Goal: Task Accomplishment & Management: Manage account settings

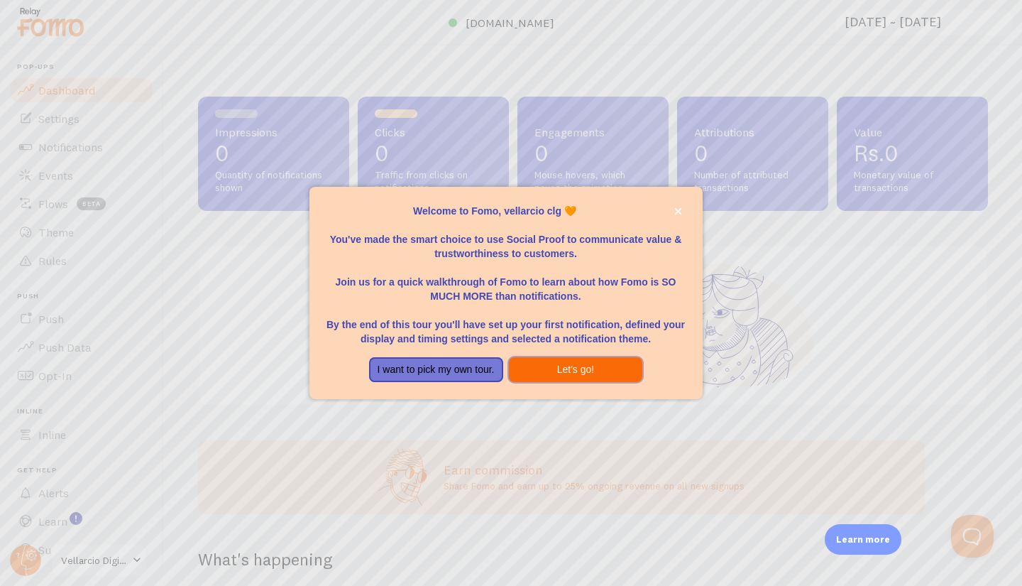
click at [562, 361] on button "Let's go!" at bounding box center [576, 370] width 134 height 26
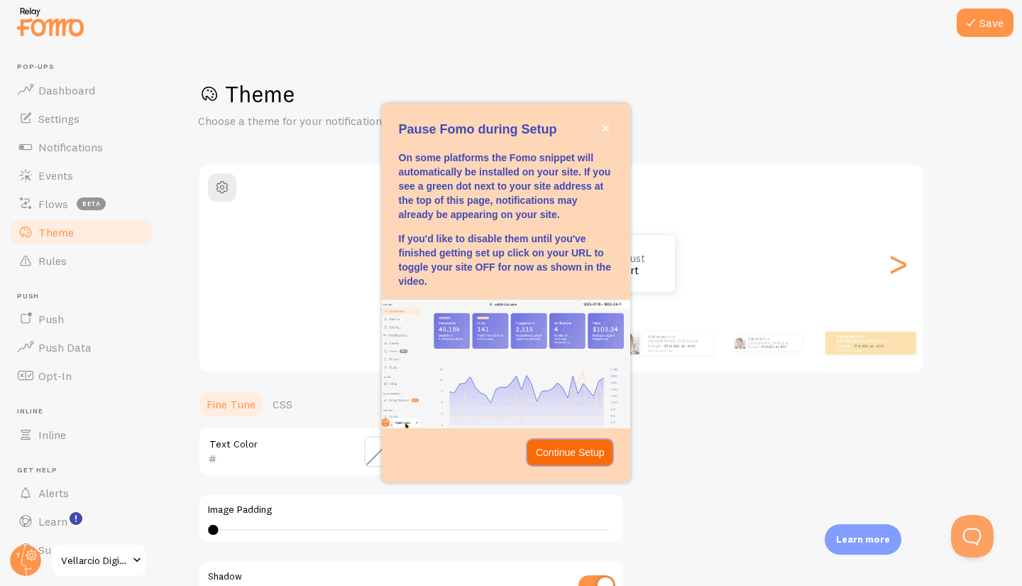
click at [605, 452] on button "Continue Setup" at bounding box center [570, 452] width 86 height 26
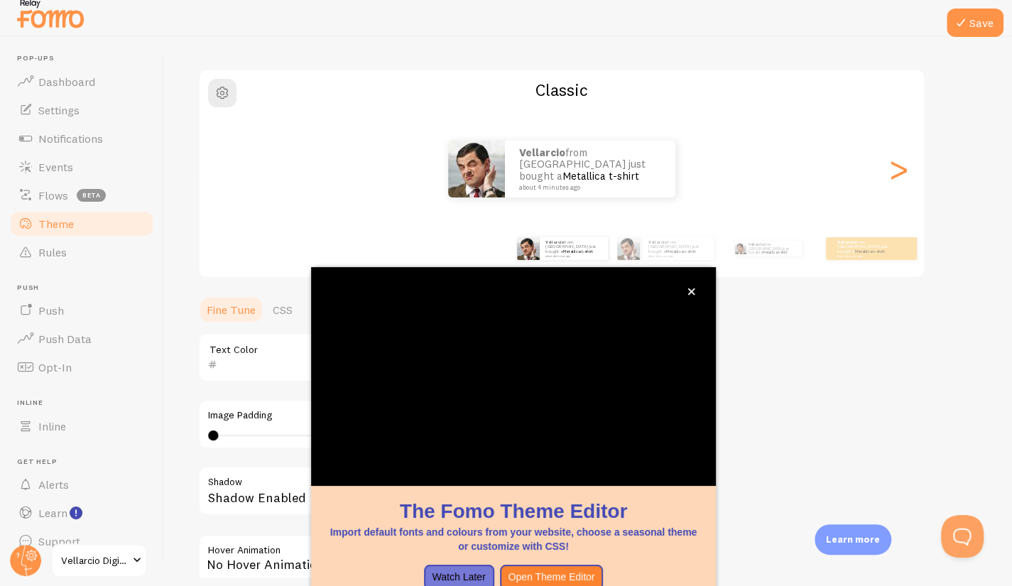
scroll to position [88, 0]
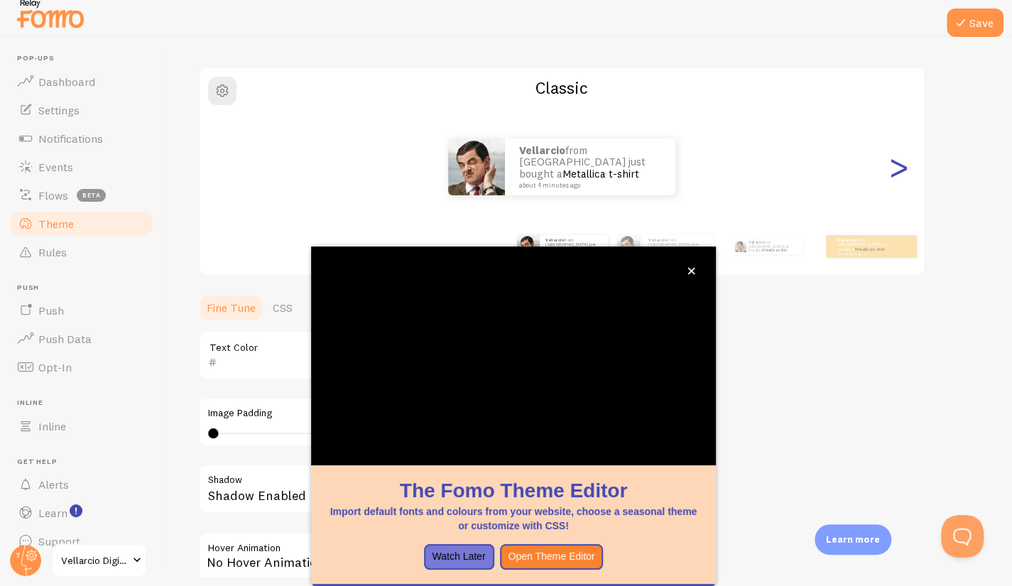
click at [898, 185] on div ">" at bounding box center [898, 167] width 17 height 102
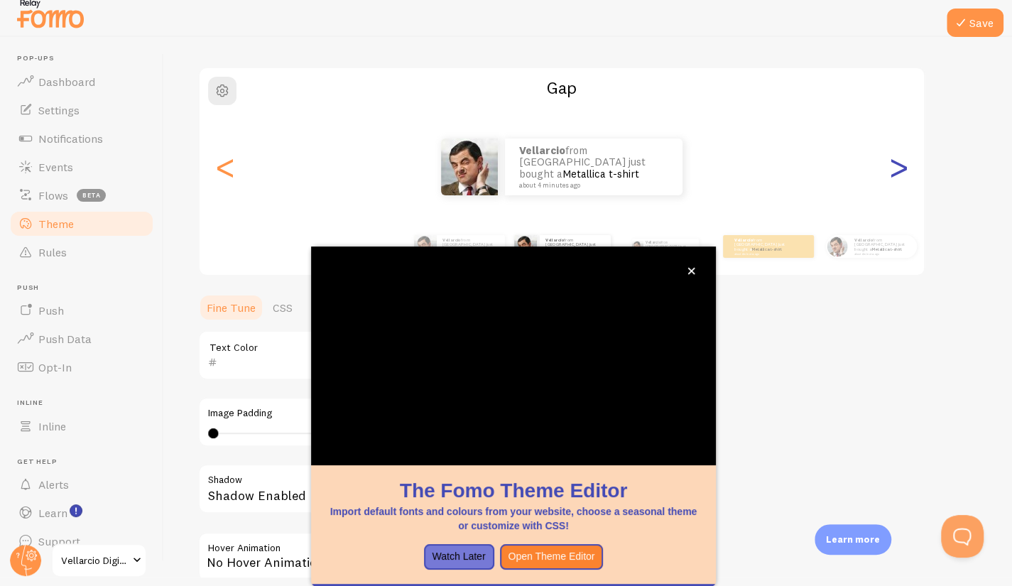
click at [902, 168] on div ">" at bounding box center [898, 167] width 17 height 102
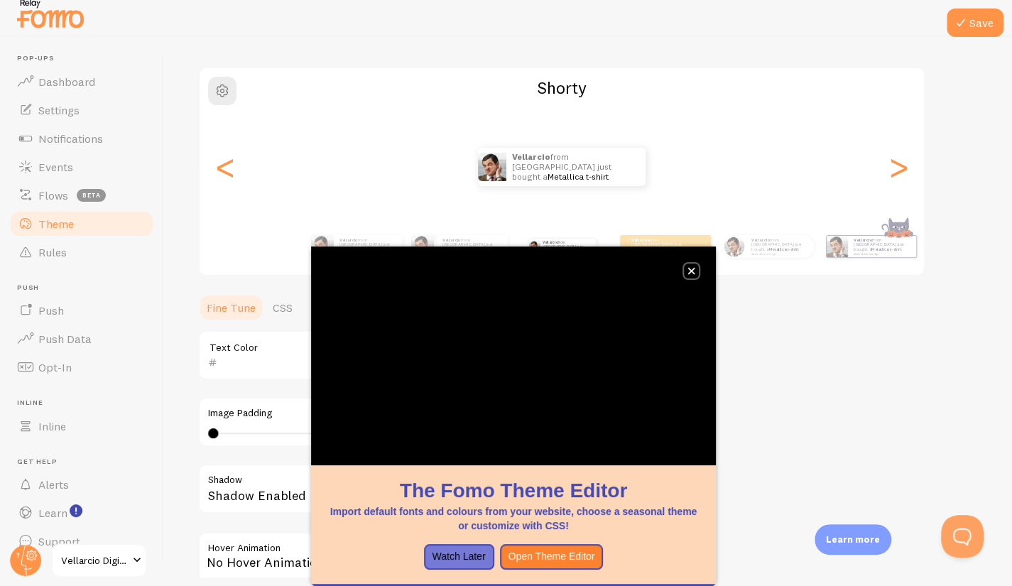
drag, startPoint x: 703, startPoint y: 301, endPoint x: 317, endPoint y: 324, distance: 386.9
click at [692, 268] on icon "close," at bounding box center [691, 271] width 7 height 7
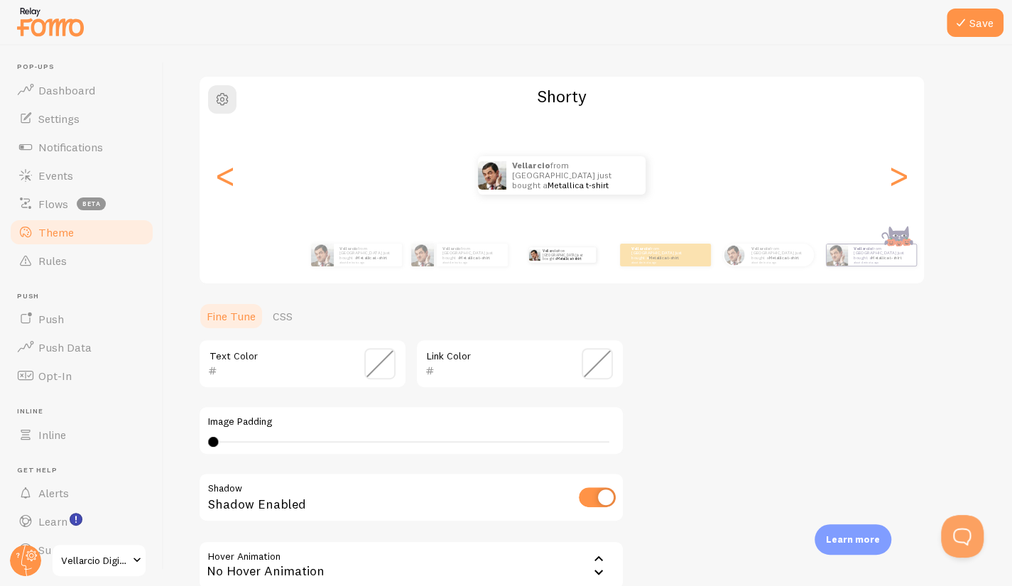
scroll to position [0, 0]
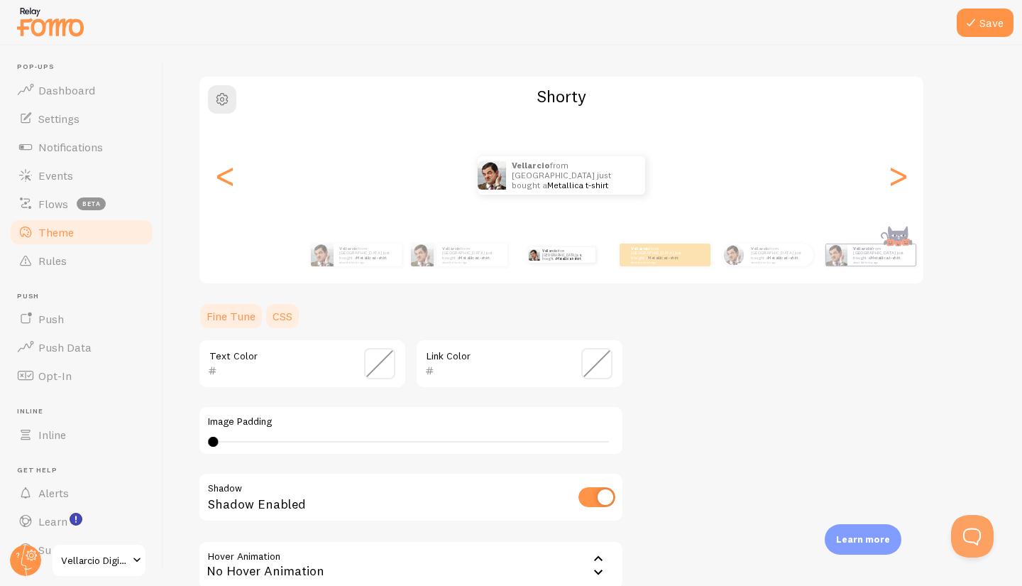
click at [273, 323] on link "CSS" at bounding box center [282, 316] width 37 height 28
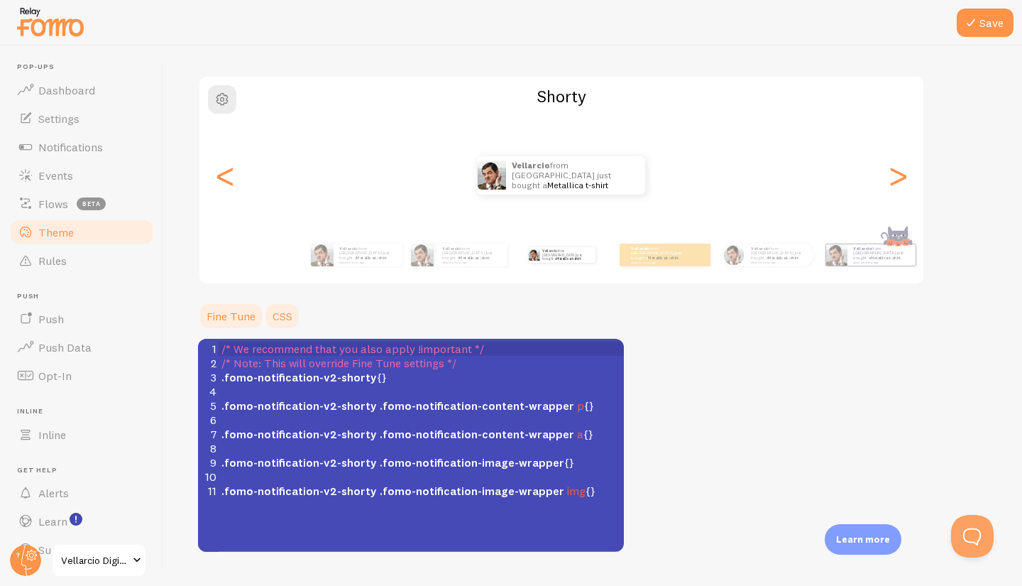
click at [246, 319] on link "Fine Tune" at bounding box center [231, 316] width 66 height 28
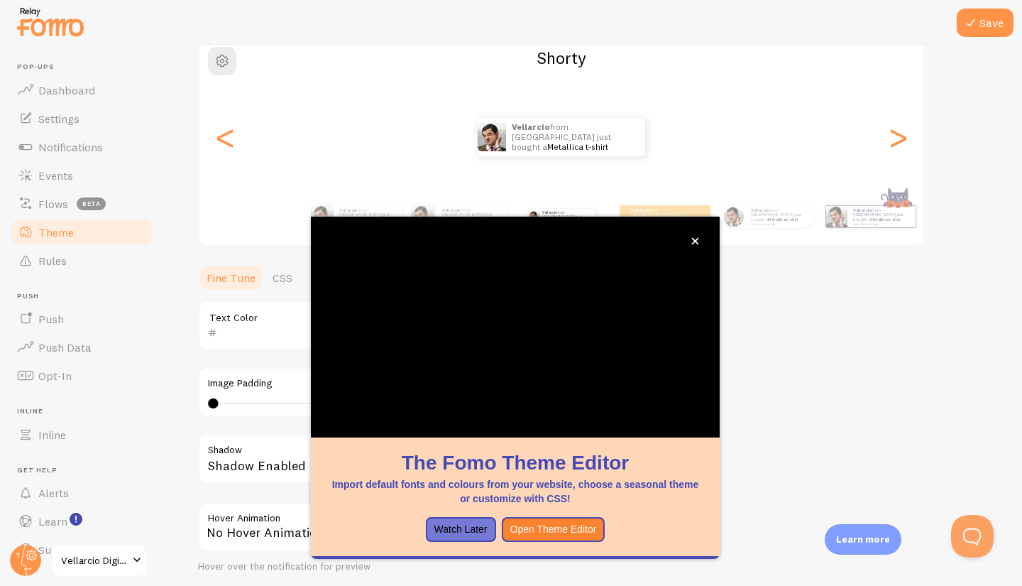
scroll to position [128, 0]
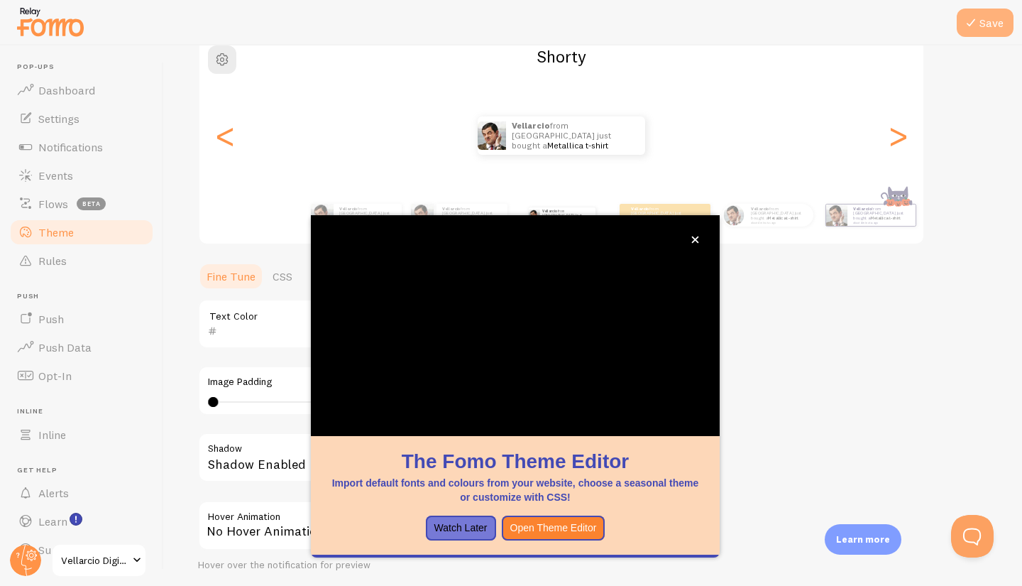
click at [994, 24] on button "Save" at bounding box center [985, 23] width 57 height 28
click at [690, 245] on button "close," at bounding box center [695, 239] width 15 height 15
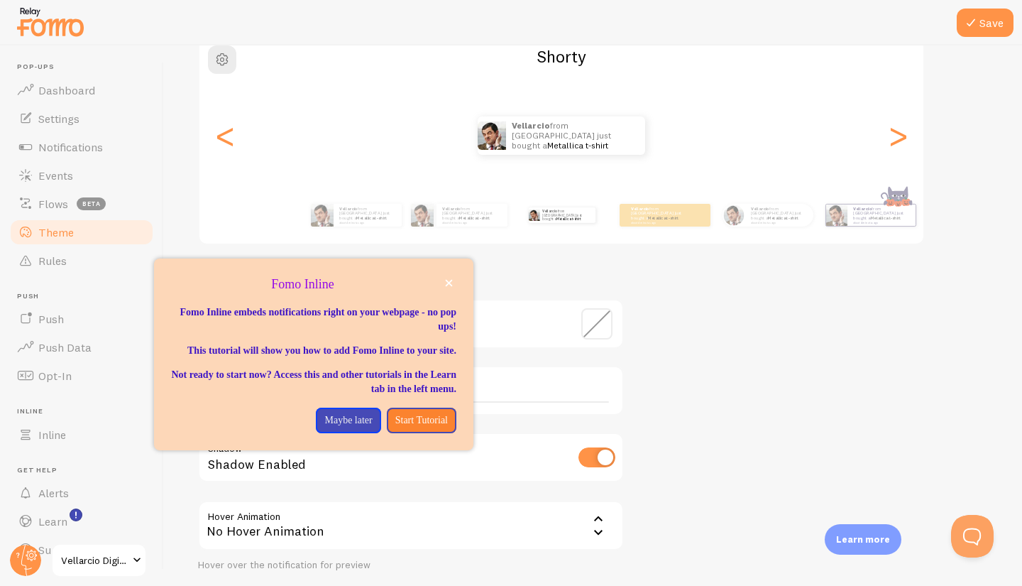
scroll to position [28, 0]
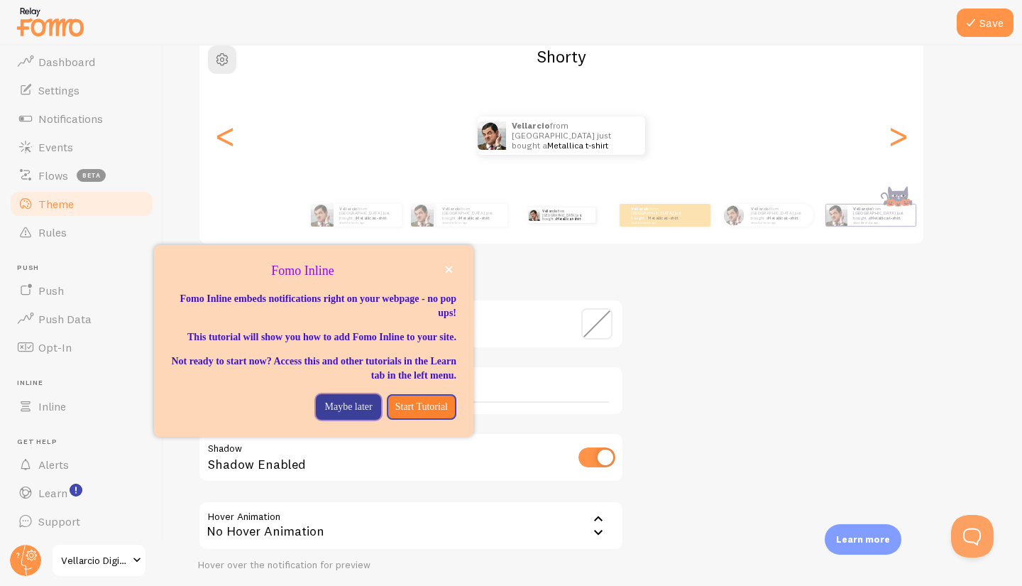
click at [326, 420] on button "Maybe later" at bounding box center [348, 407] width 65 height 26
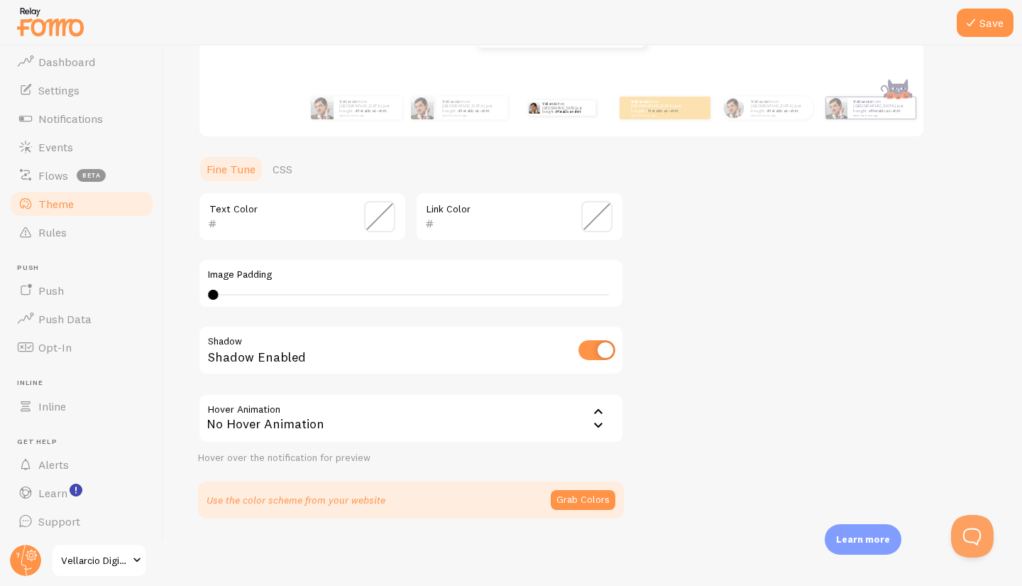
scroll to position [0, 0]
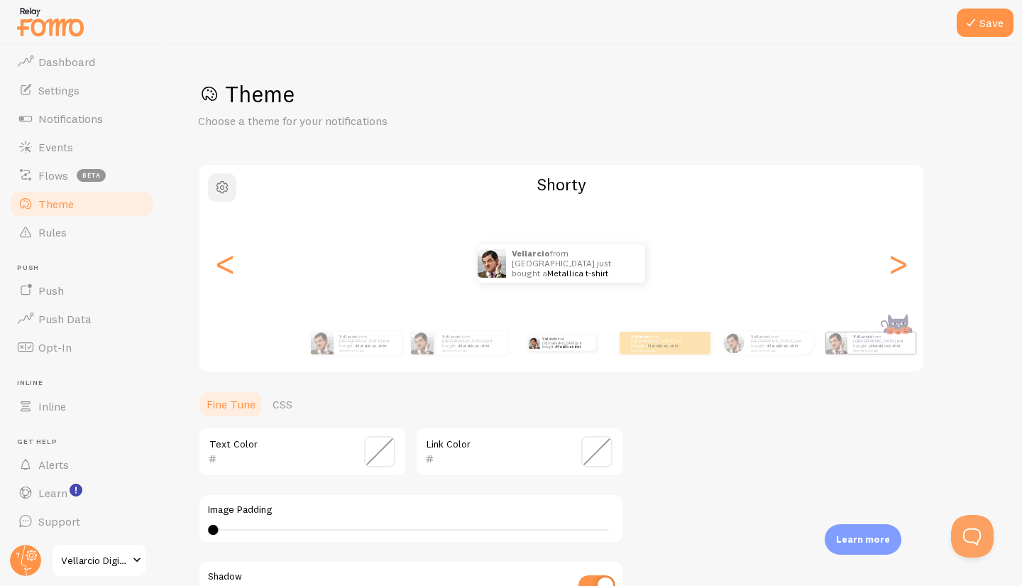
click at [229, 191] on span "button" at bounding box center [222, 187] width 17 height 17
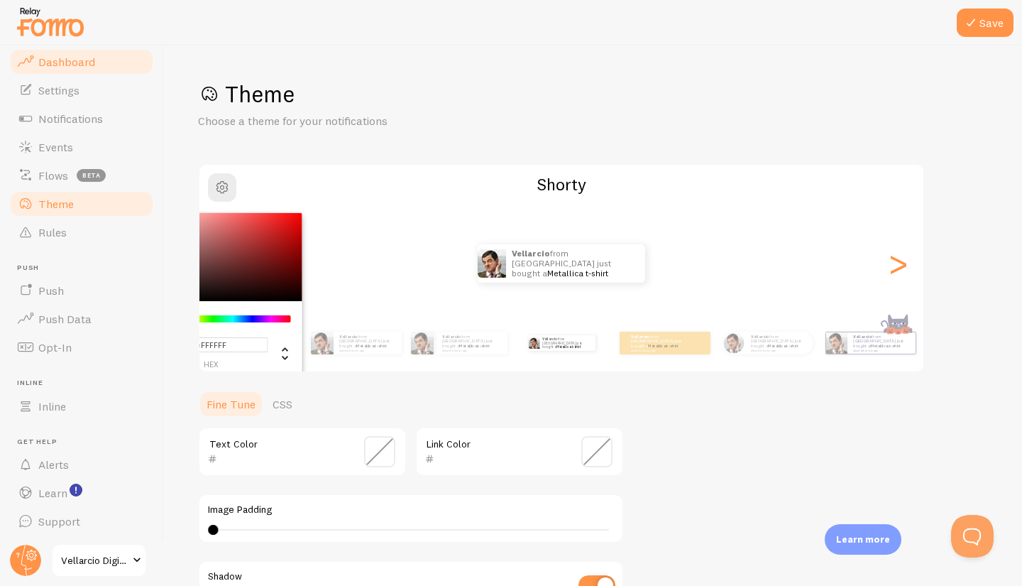
click at [94, 72] on link "Dashboard" at bounding box center [82, 62] width 146 height 28
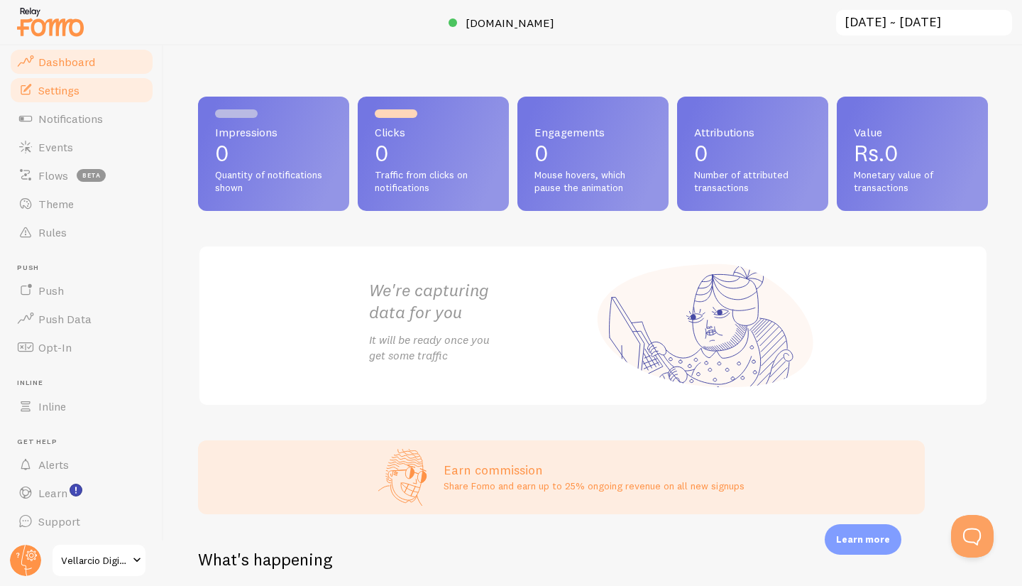
click at [57, 96] on span "Settings" at bounding box center [58, 90] width 41 height 14
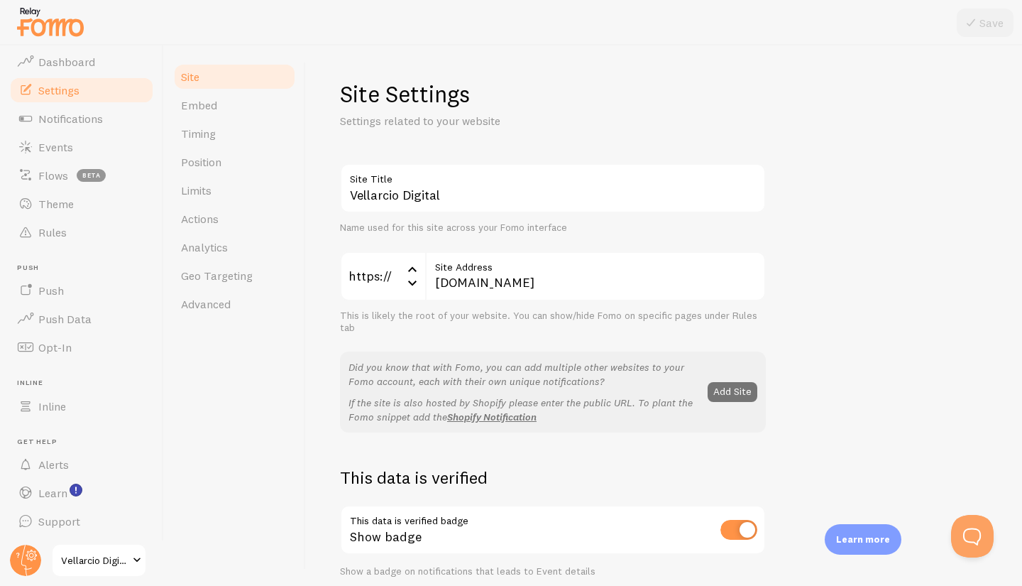
click at [61, 102] on link "Settings" at bounding box center [82, 90] width 146 height 28
click at [160, 339] on main "Pop-ups Dashboard Settings Notifications Events Flows beta Theme Rules [GEOGRAP…" at bounding box center [511, 315] width 1022 height 540
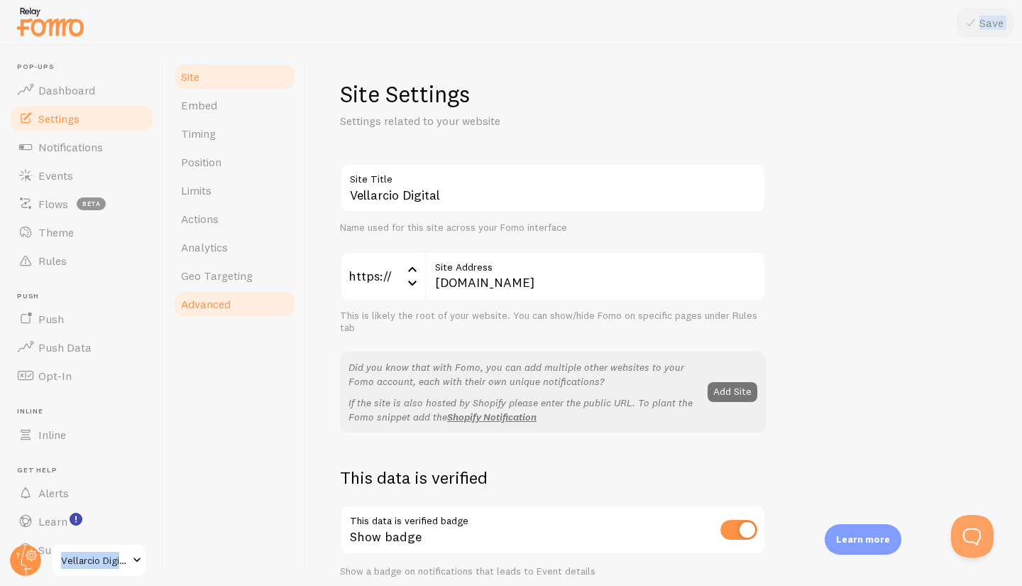
click at [257, 302] on link "Advanced" at bounding box center [235, 304] width 124 height 28
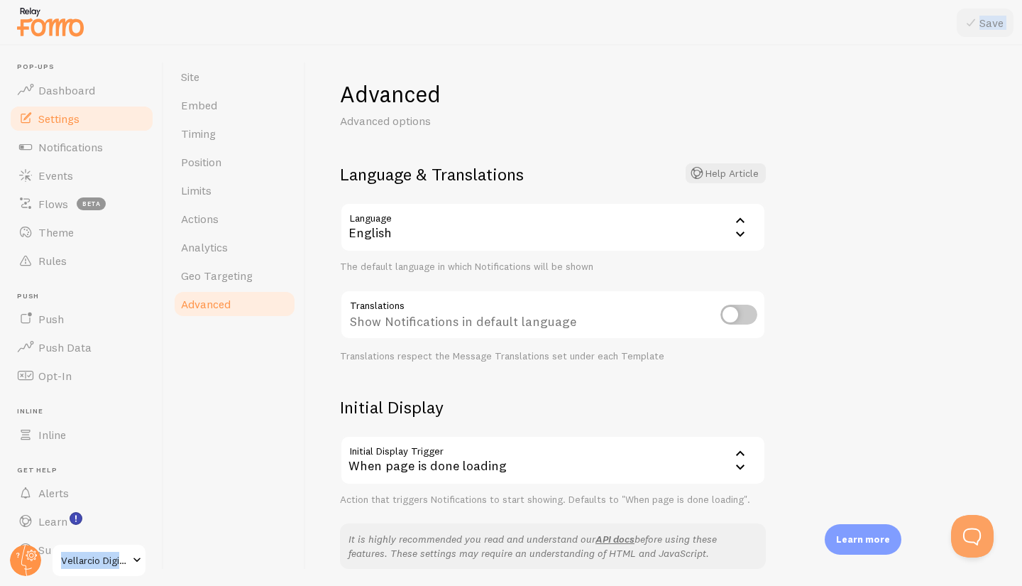
click at [89, 127] on link "Settings" at bounding box center [82, 118] width 146 height 28
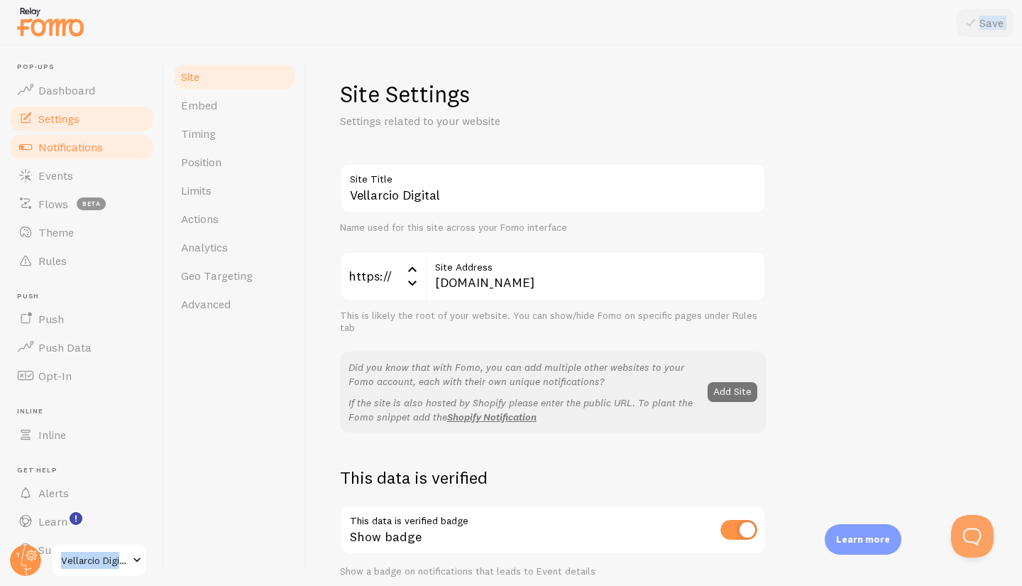
click at [106, 138] on link "Notifications" at bounding box center [82, 147] width 146 height 28
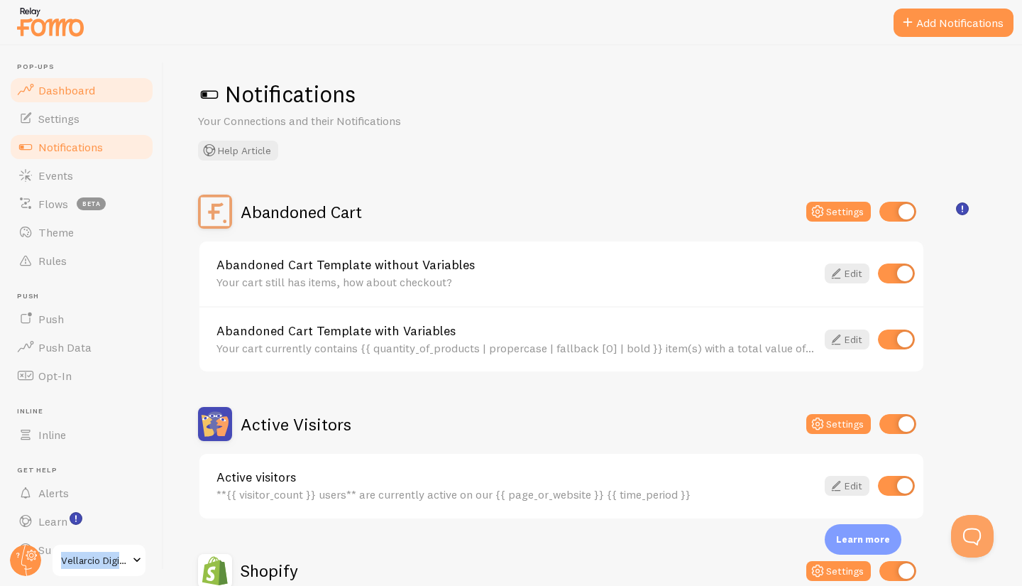
click at [119, 94] on link "Dashboard" at bounding box center [82, 90] width 146 height 28
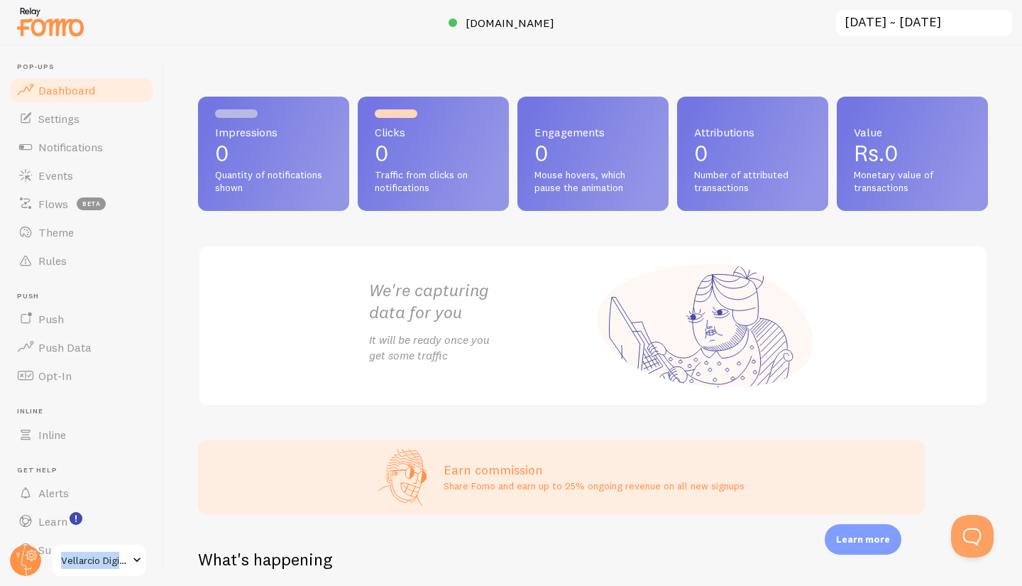
click at [224, 306] on div "We're capturing data for you It will be ready once you get some traffic" at bounding box center [593, 325] width 790 height 161
click at [138, 556] on span at bounding box center [136, 560] width 17 height 17
